Goal: Book appointment/travel/reservation

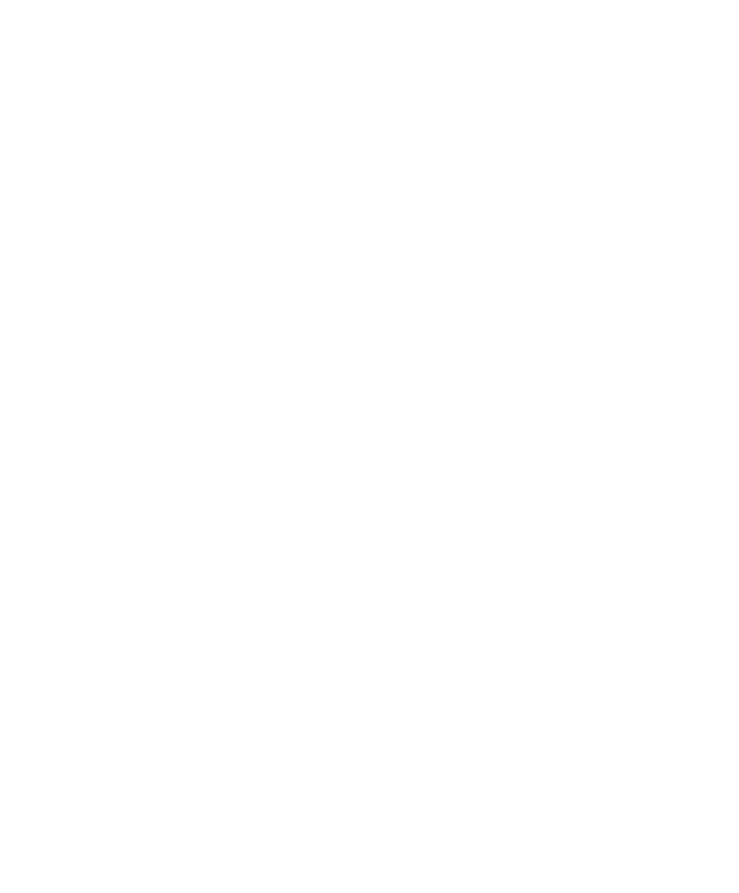
click at [460, 426] on div at bounding box center [456, 433] width 14 height 14
click at [460, 368] on div at bounding box center [456, 375] width 14 height 14
click at [461, 397] on div at bounding box center [456, 404] width 14 height 14
click at [385, 537] on span "übernehmen" at bounding box center [369, 542] width 61 height 10
click at [79, 687] on div "Anreise" at bounding box center [73, 674] width 108 height 25
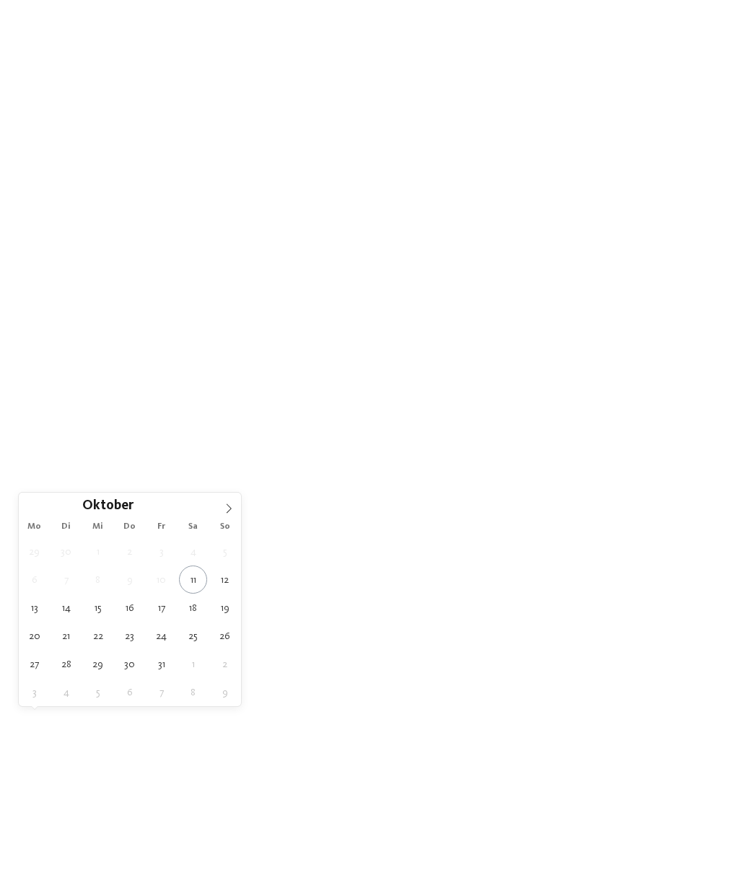
click at [139, 508] on input "****" at bounding box center [158, 505] width 48 height 15
click at [178, 500] on span at bounding box center [176, 502] width 10 height 8
type input "****"
type div "[DATE]"
type input "****"
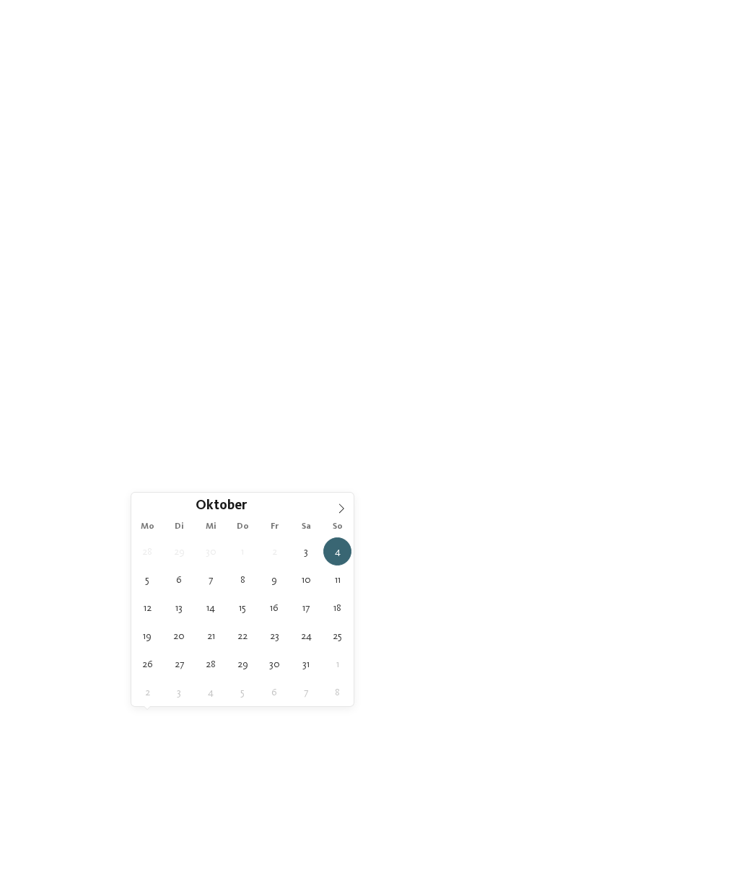
type div "[DATE]"
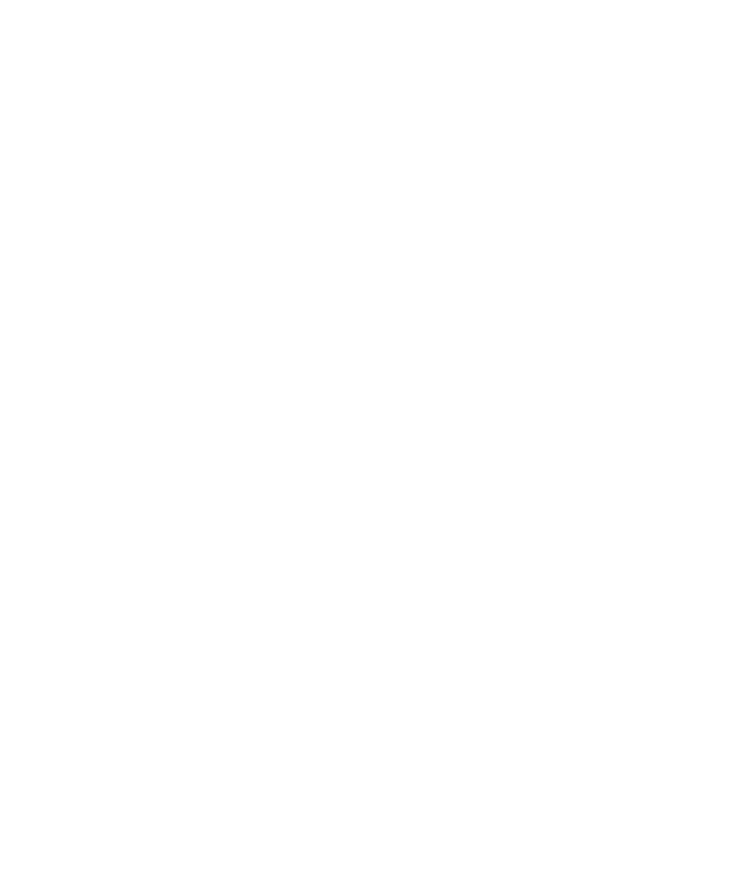
click at [76, 680] on span "[DATE]" at bounding box center [73, 675] width 72 height 10
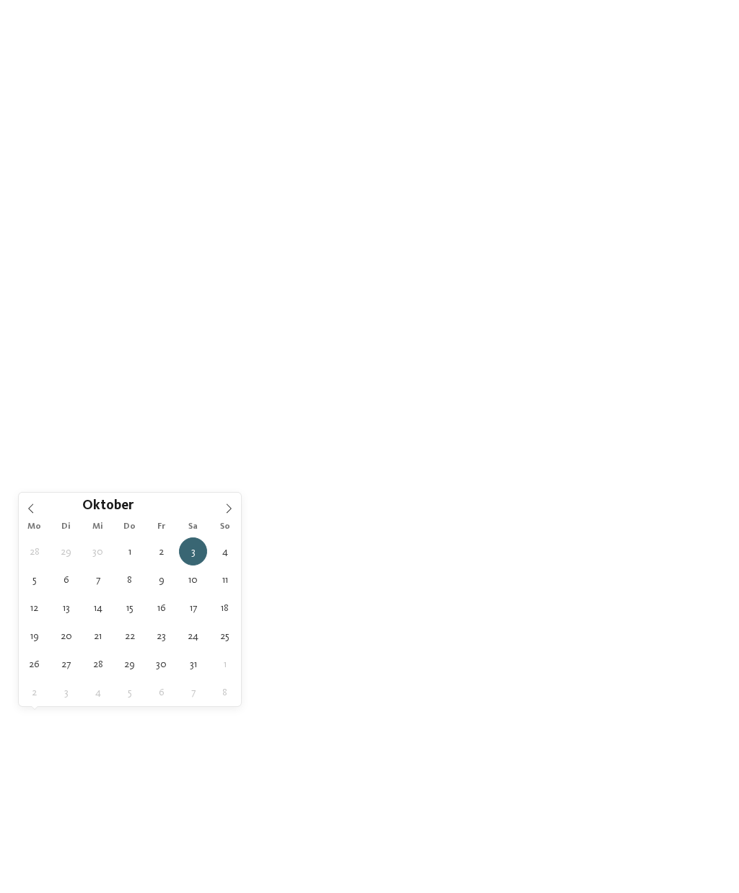
type div "[DATE]"
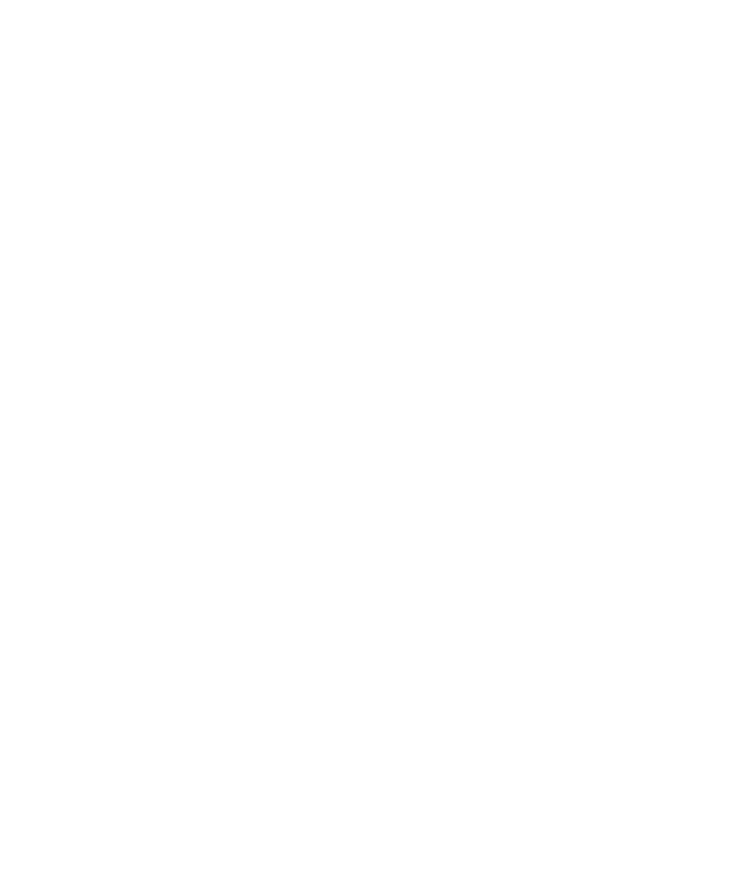
click at [535, 680] on span "Family Experiences" at bounding box center [524, 675] width 72 height 10
click at [485, 231] on icon at bounding box center [485, 243] width 31 height 25
click at [672, 687] on link "Hotel finden" at bounding box center [666, 674] width 108 height 25
click at [665, 460] on h5 "Familie [PERSON_NAME]" at bounding box center [543, 455] width 305 height 18
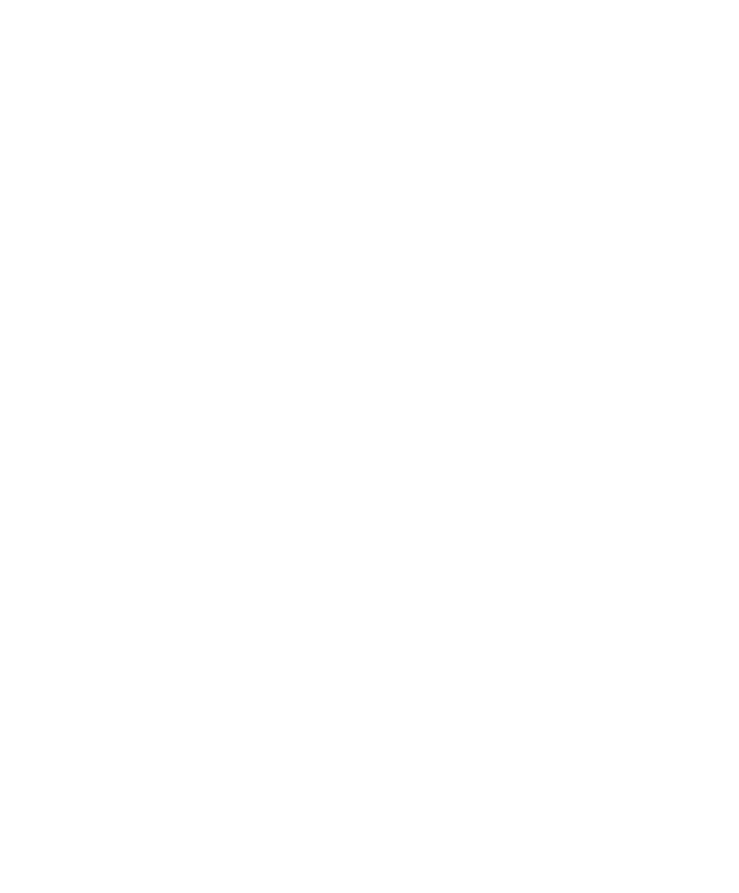
scroll to position [1635, 0]
click at [710, 619] on icon at bounding box center [711, 635] width 40 height 32
click at [453, 660] on link "mehr erfahren" at bounding box center [430, 665] width 84 height 11
click at [671, 481] on icon at bounding box center [678, 474] width 40 height 32
click at [680, 478] on icon at bounding box center [678, 474] width 40 height 32
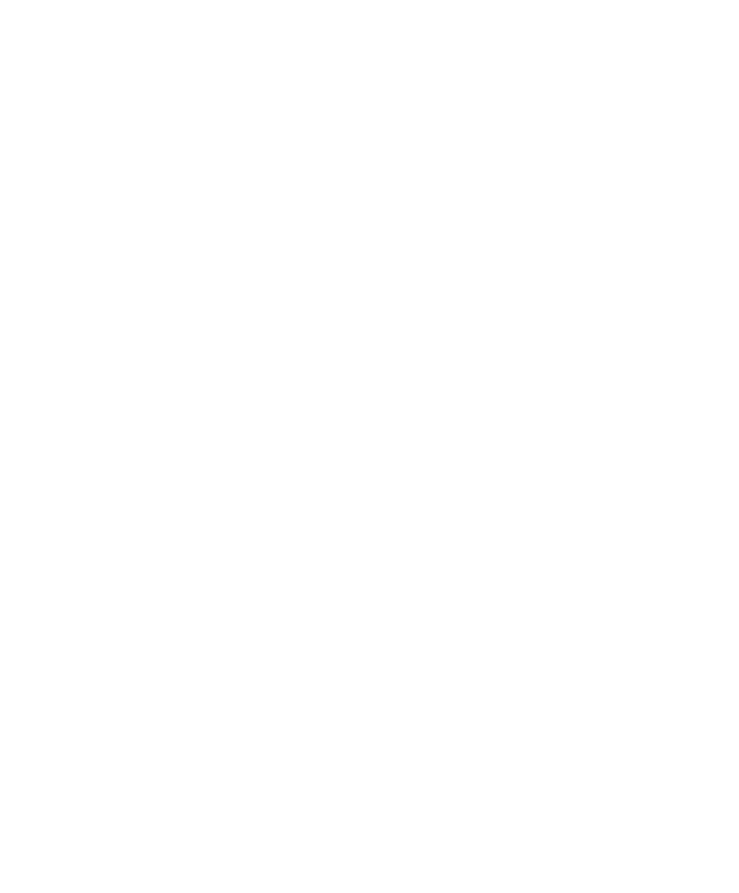
click at [676, 476] on icon at bounding box center [678, 474] width 40 height 32
click at [678, 480] on icon at bounding box center [678, 474] width 40 height 32
click at [676, 478] on icon at bounding box center [678, 474] width 40 height 32
click at [682, 478] on icon at bounding box center [678, 474] width 40 height 32
click at [707, 883] on icon at bounding box center [711, 899] width 40 height 32
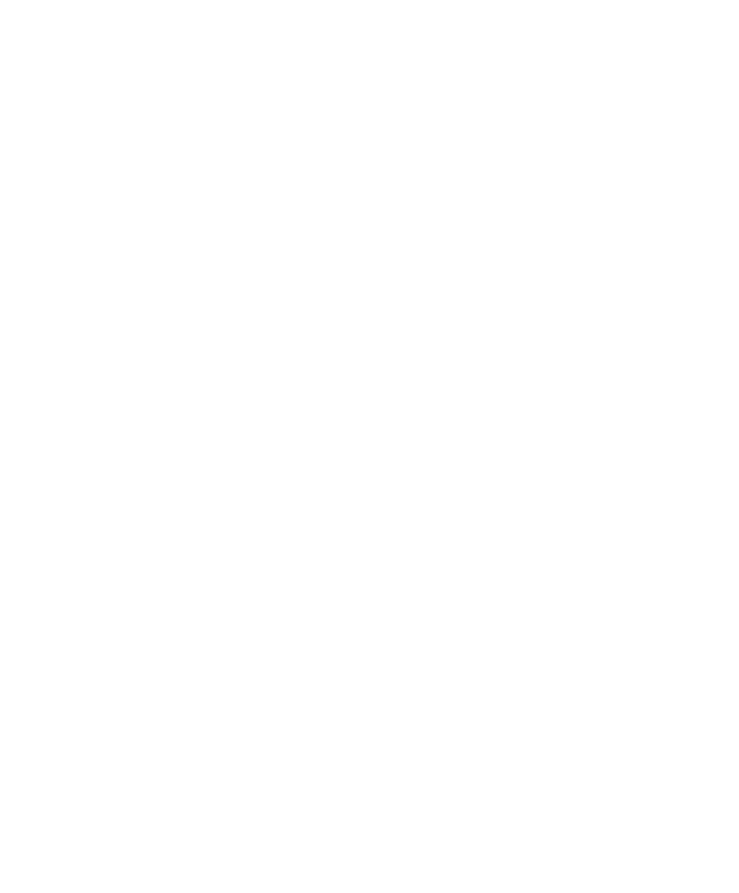
click at [644, 297] on icon at bounding box center [646, 309] width 31 height 25
click at [709, 875] on icon at bounding box center [711, 891] width 40 height 32
click at [700, 52] on icon at bounding box center [710, 53] width 31 height 25
